Goal: Task Accomplishment & Management: Manage account settings

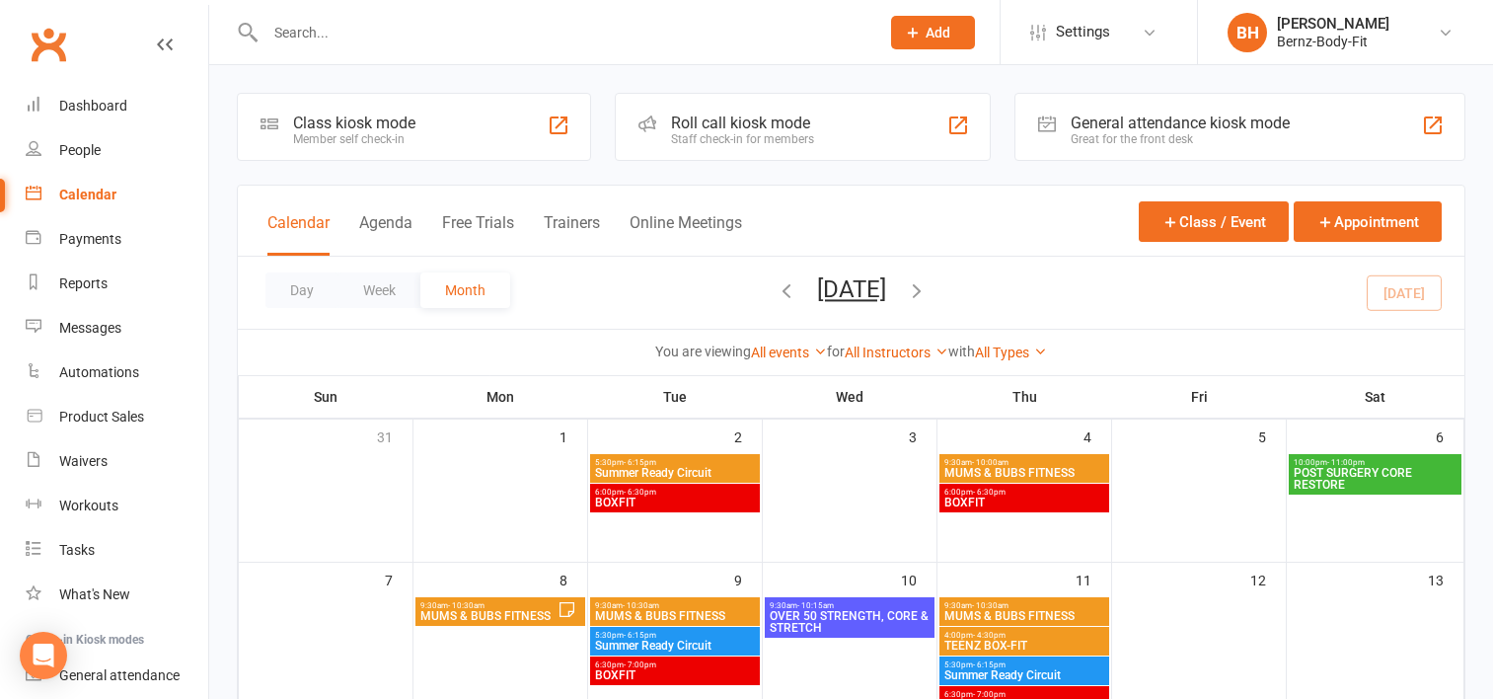
scroll to position [462, 0]
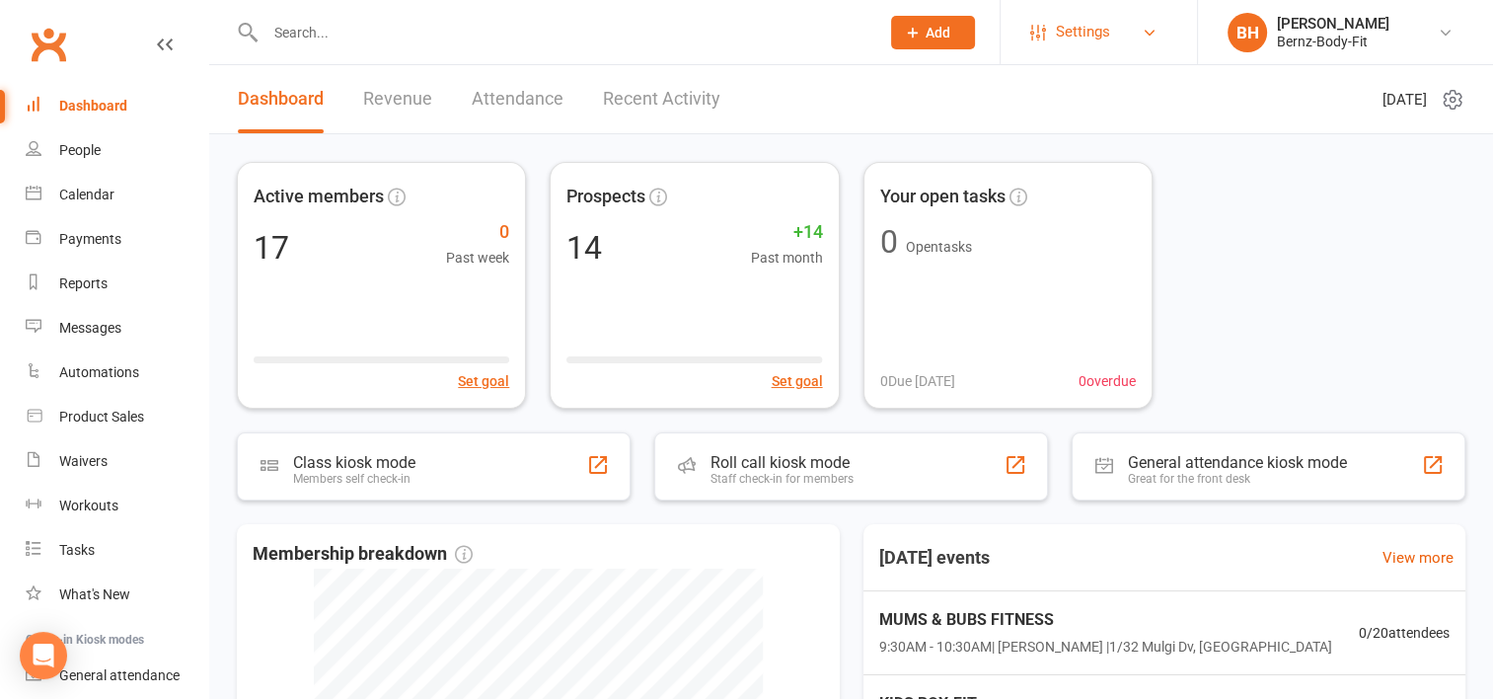
click at [1095, 32] on span "Settings" at bounding box center [1083, 32] width 54 height 44
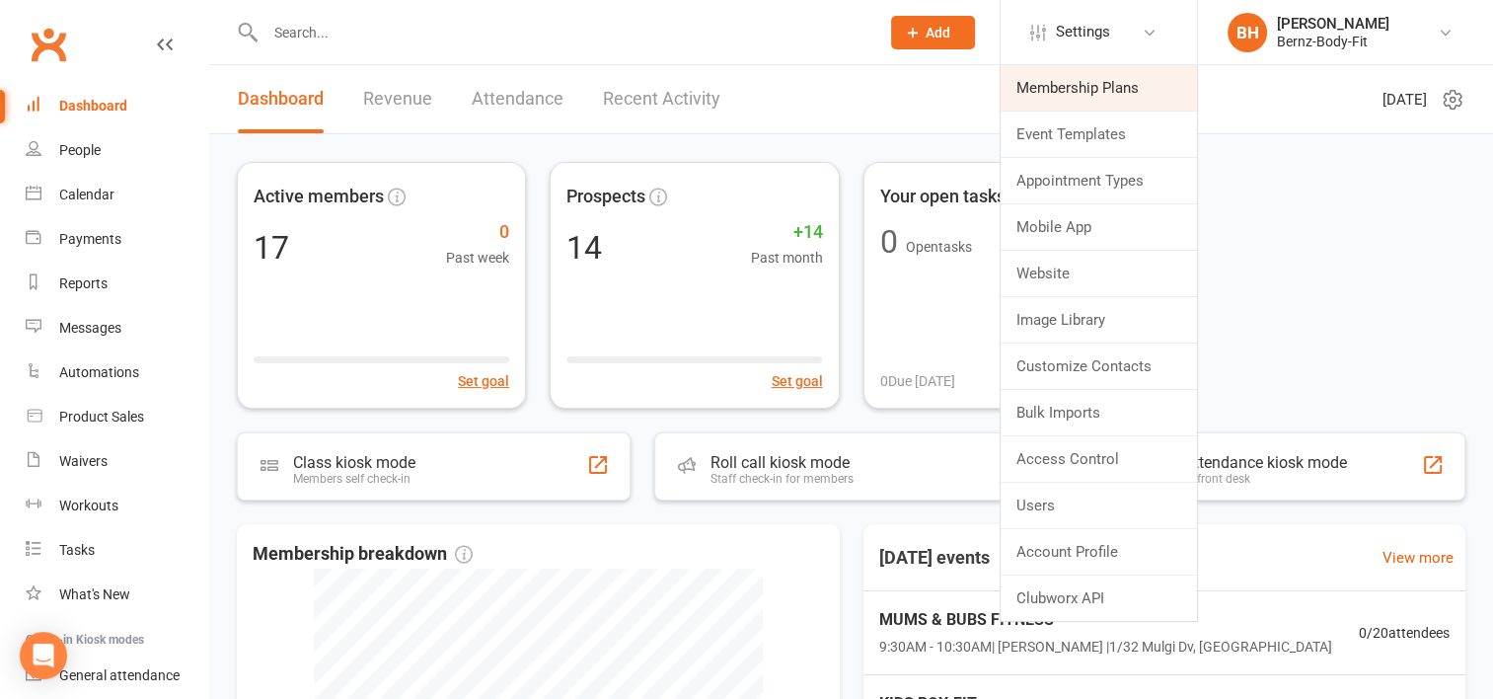
click at [1068, 84] on link "Membership Plans" at bounding box center [1099, 87] width 196 height 45
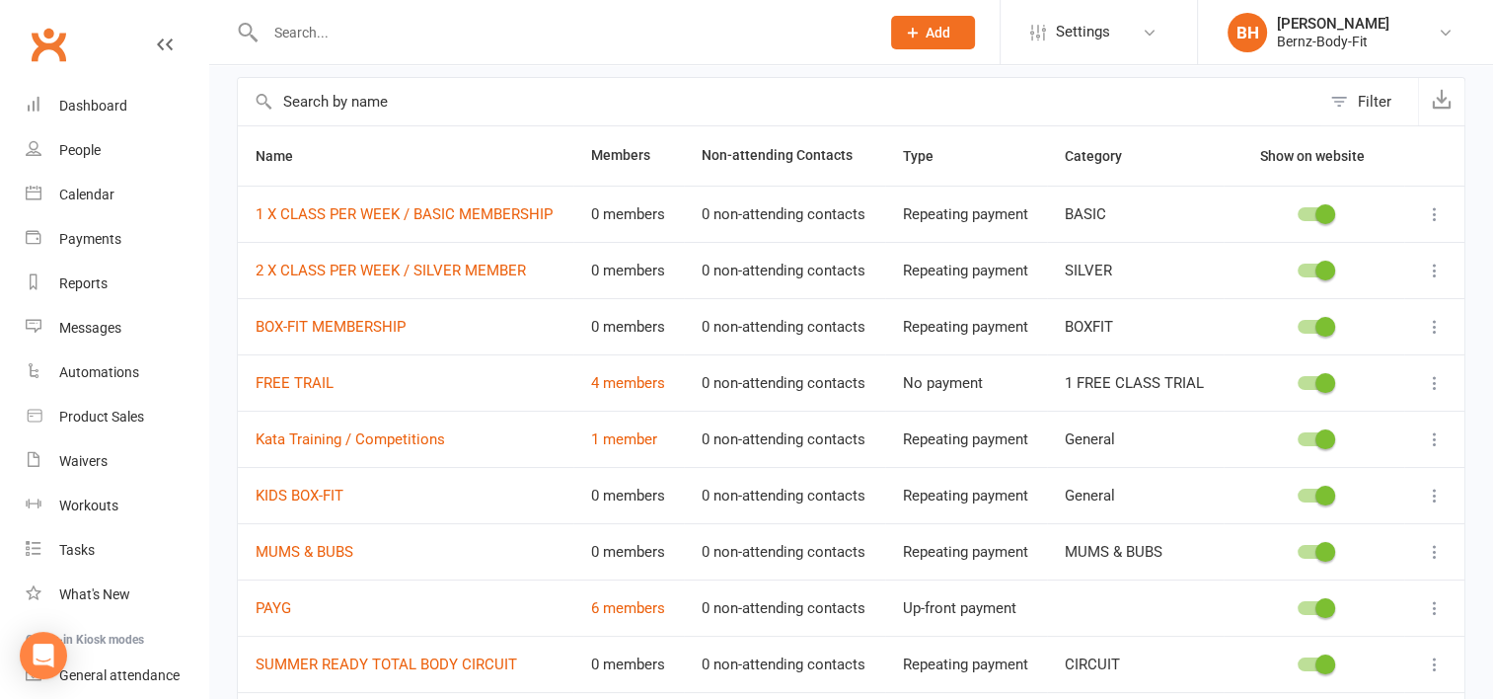
scroll to position [86, 0]
click at [94, 454] on div "Waivers" at bounding box center [83, 461] width 48 height 16
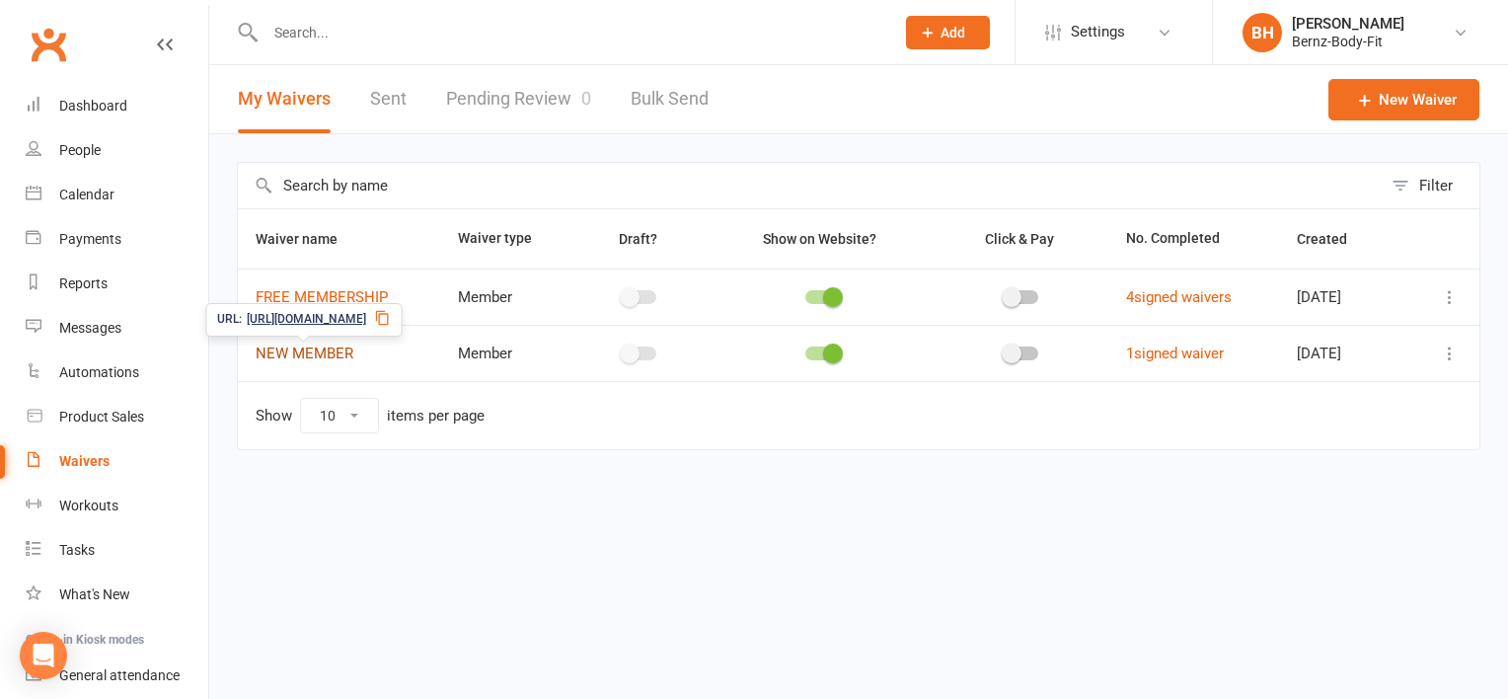
click at [321, 344] on link "NEW MEMBER" at bounding box center [305, 353] width 98 height 18
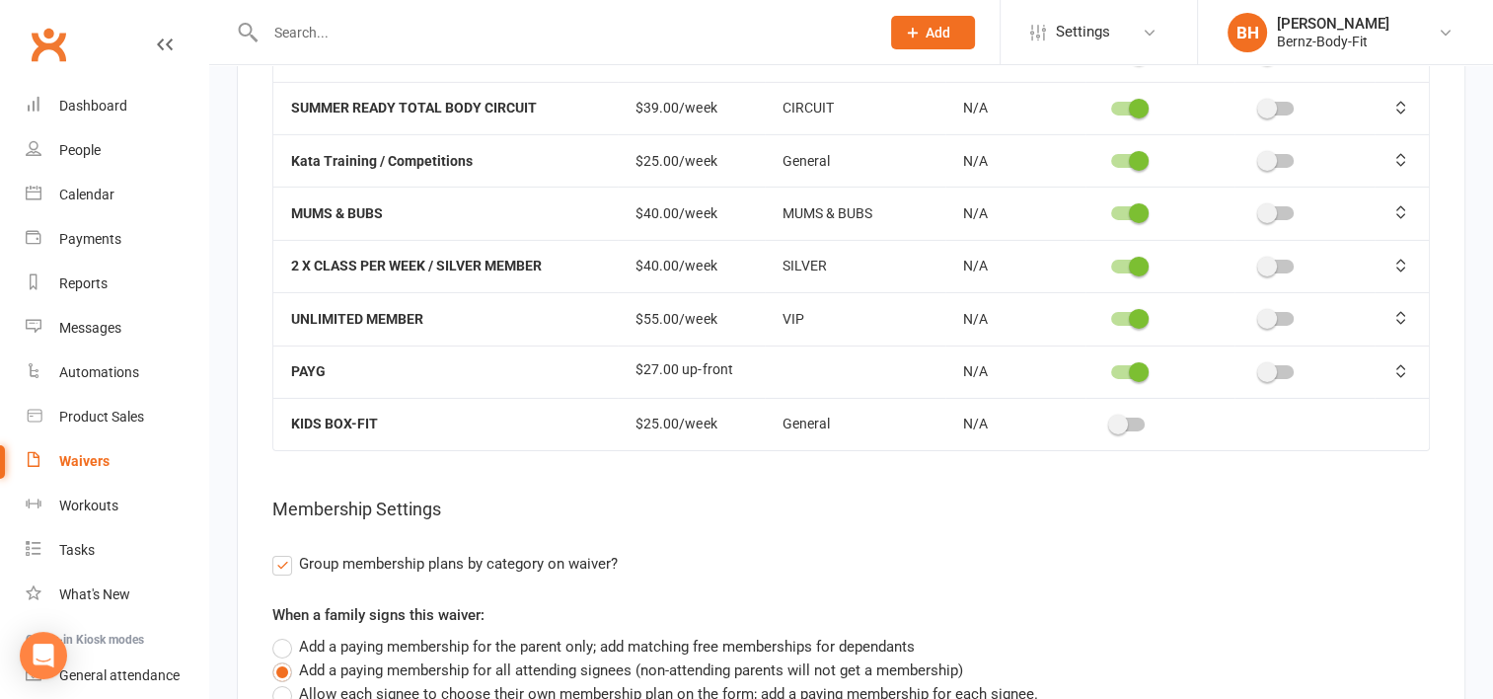
scroll to position [6452, 0]
click at [1109, 413] on span at bounding box center [1118, 423] width 20 height 20
click at [1111, 420] on input "checkbox" at bounding box center [1111, 420] width 0 height 0
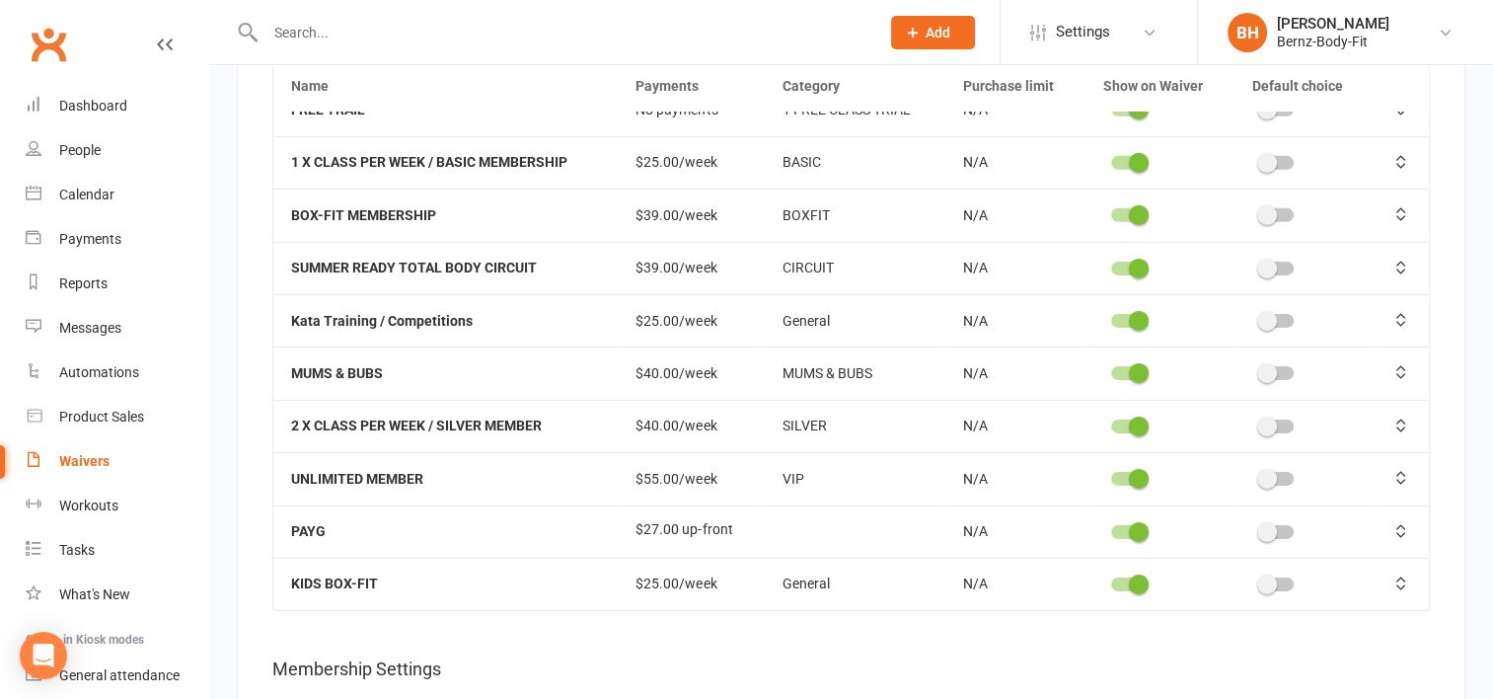
scroll to position [0, 0]
